Goal: Task Accomplishment & Management: Manage account settings

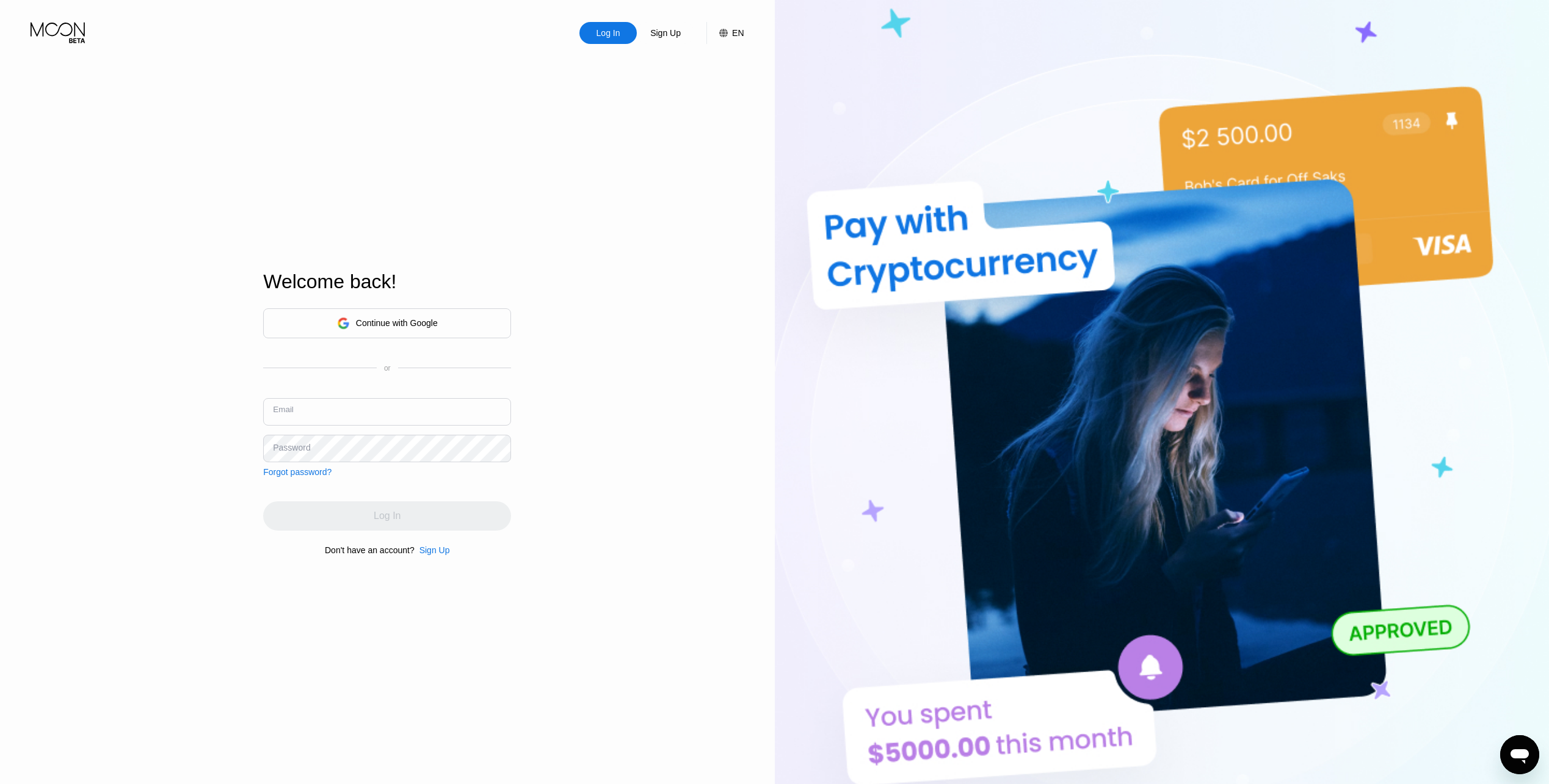
click at [347, 417] on input "text" at bounding box center [387, 411] width 248 height 28
paste input "[EMAIL_ADDRESS][DOMAIN_NAME]"
type input "[EMAIL_ADDRESS][DOMAIN_NAME]"
drag, startPoint x: 574, startPoint y: 410, endPoint x: 553, endPoint y: 421, distance: 23.7
click at [574, 410] on div "Log In Sign Up EN Language English Save Welcome back! Continue with Google or E…" at bounding box center [387, 431] width 774 height 862
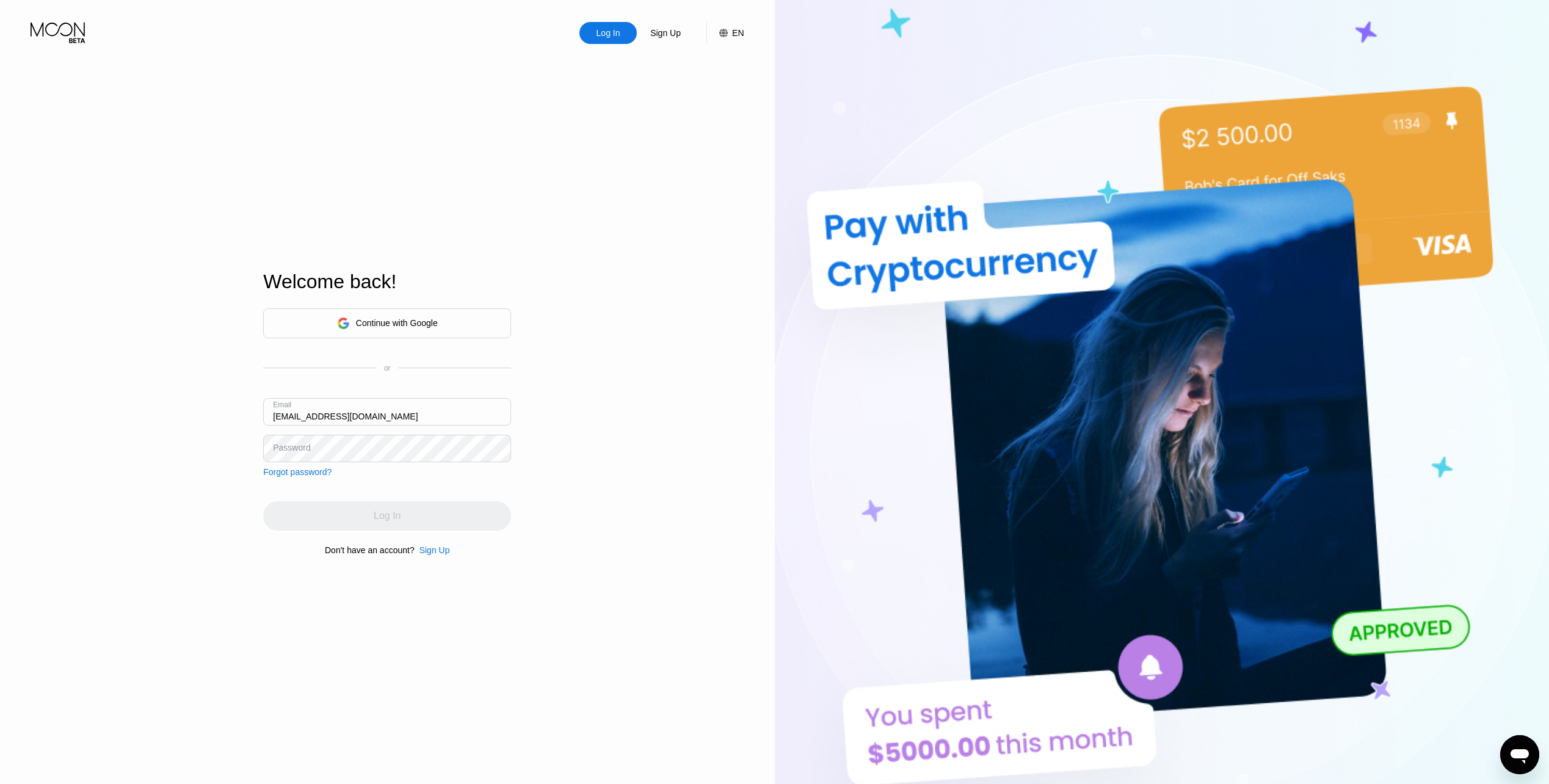
click at [450, 467] on div "Continue with Google or Email [EMAIL_ADDRESS][DOMAIN_NAME] Password Forgot pass…" at bounding box center [387, 393] width 248 height 169
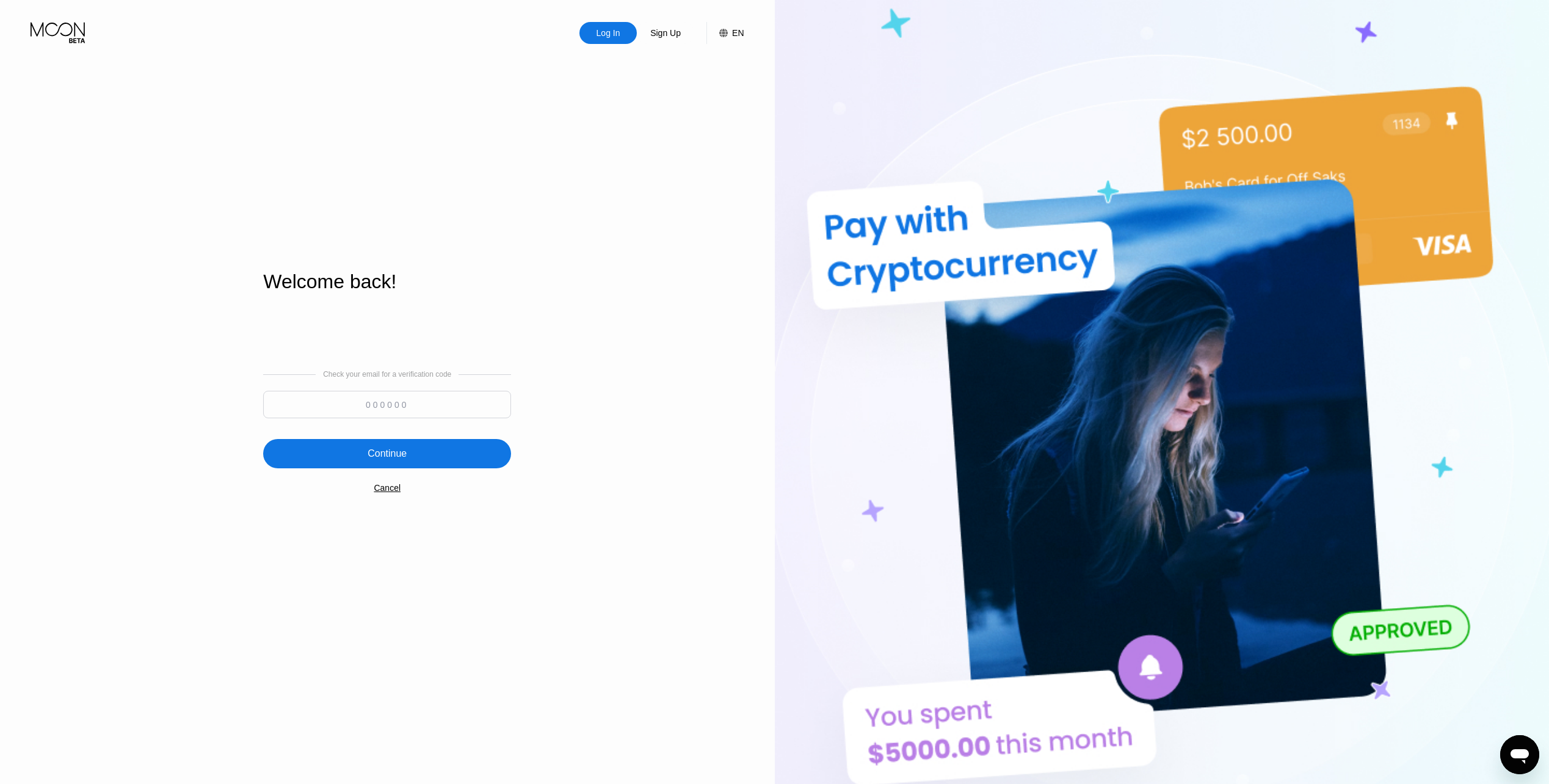
click at [387, 402] on input at bounding box center [387, 404] width 248 height 28
paste input "589087"
type input "589087"
click at [353, 460] on div "Continue" at bounding box center [387, 453] width 248 height 29
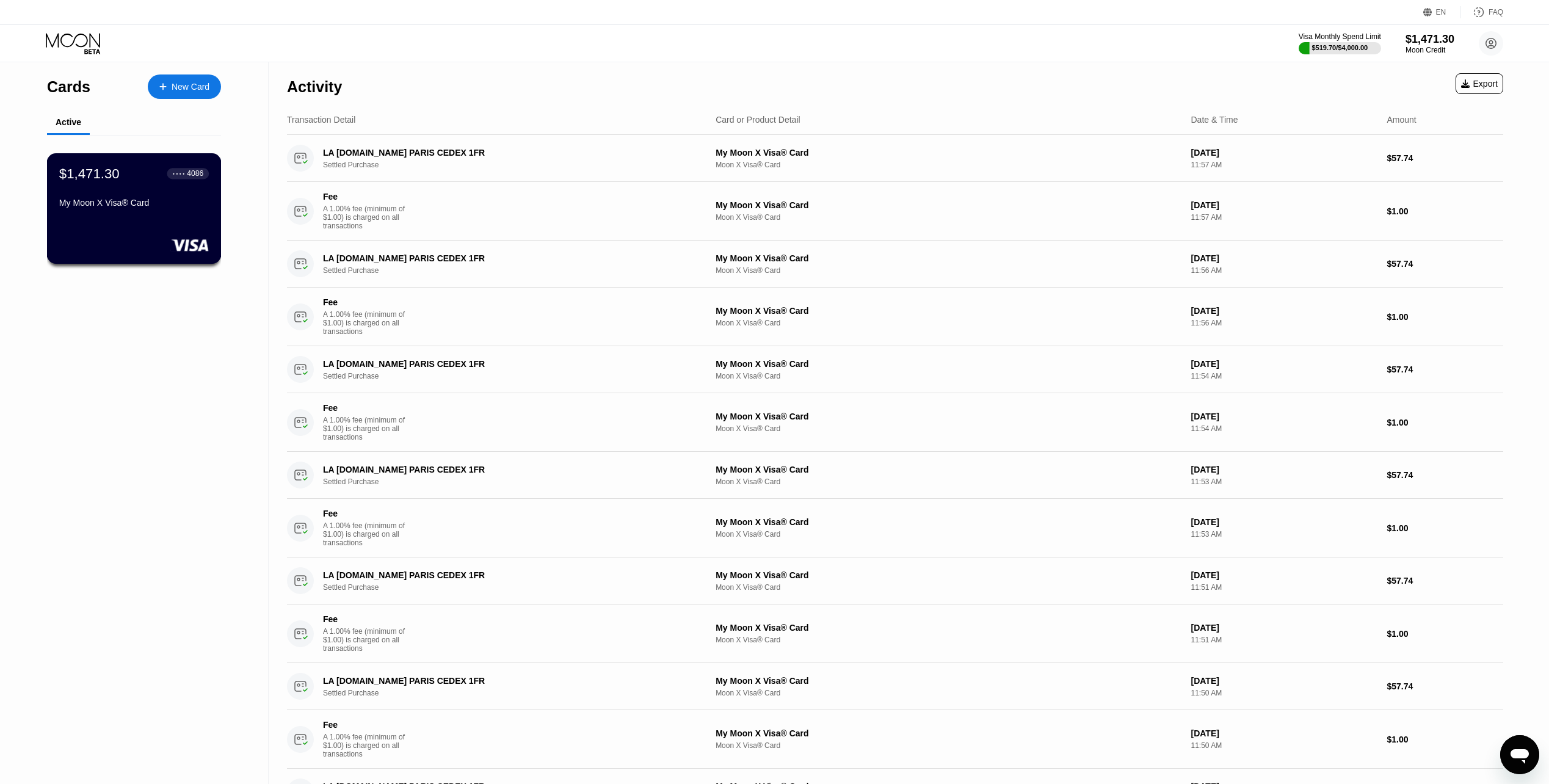
click at [167, 181] on div "$1,471.30 ● ● ● ● 4086" at bounding box center [134, 173] width 149 height 16
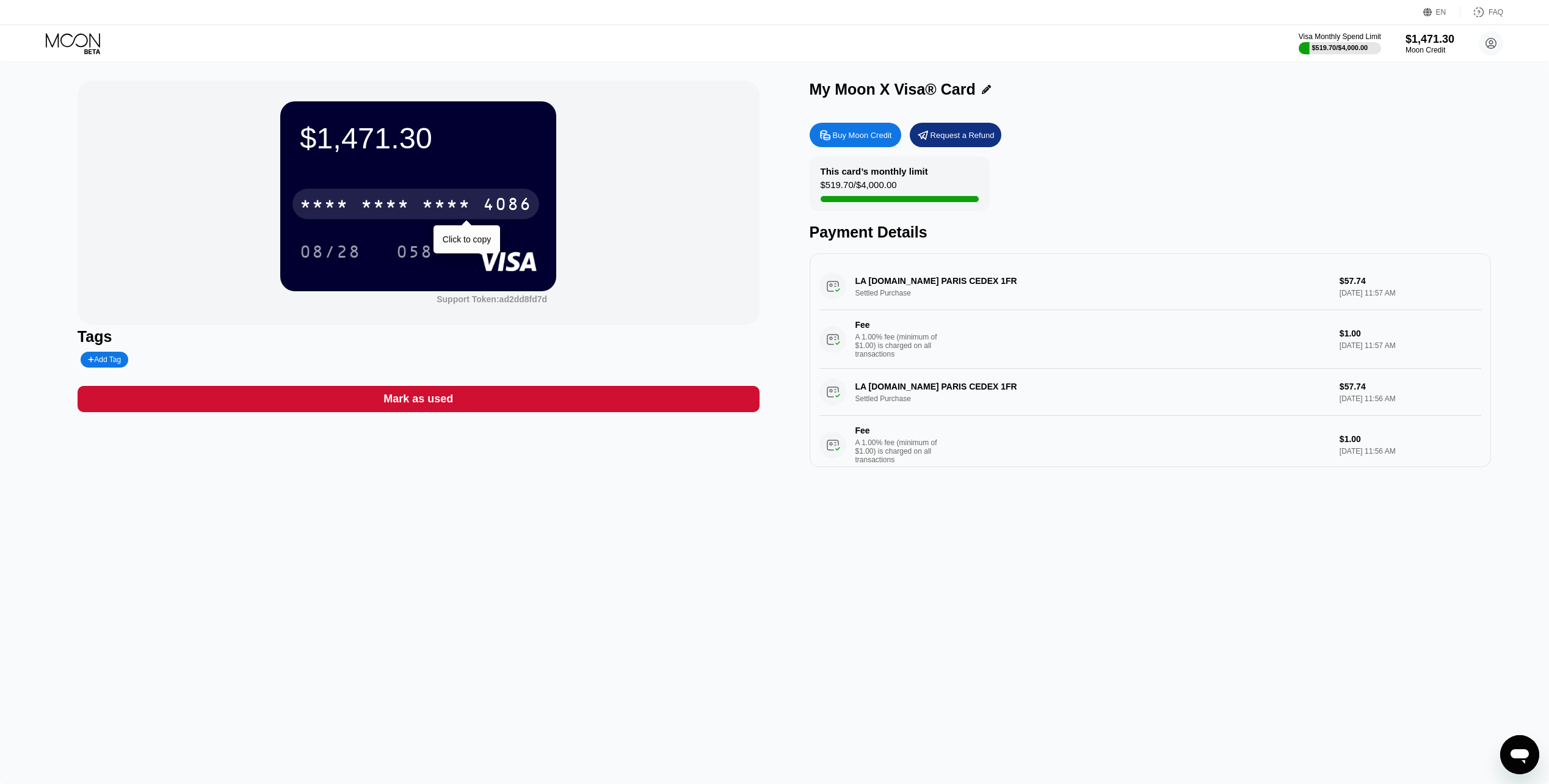
click at [460, 205] on div "* * * *" at bounding box center [446, 205] width 49 height 19
